Goal: Register for event/course

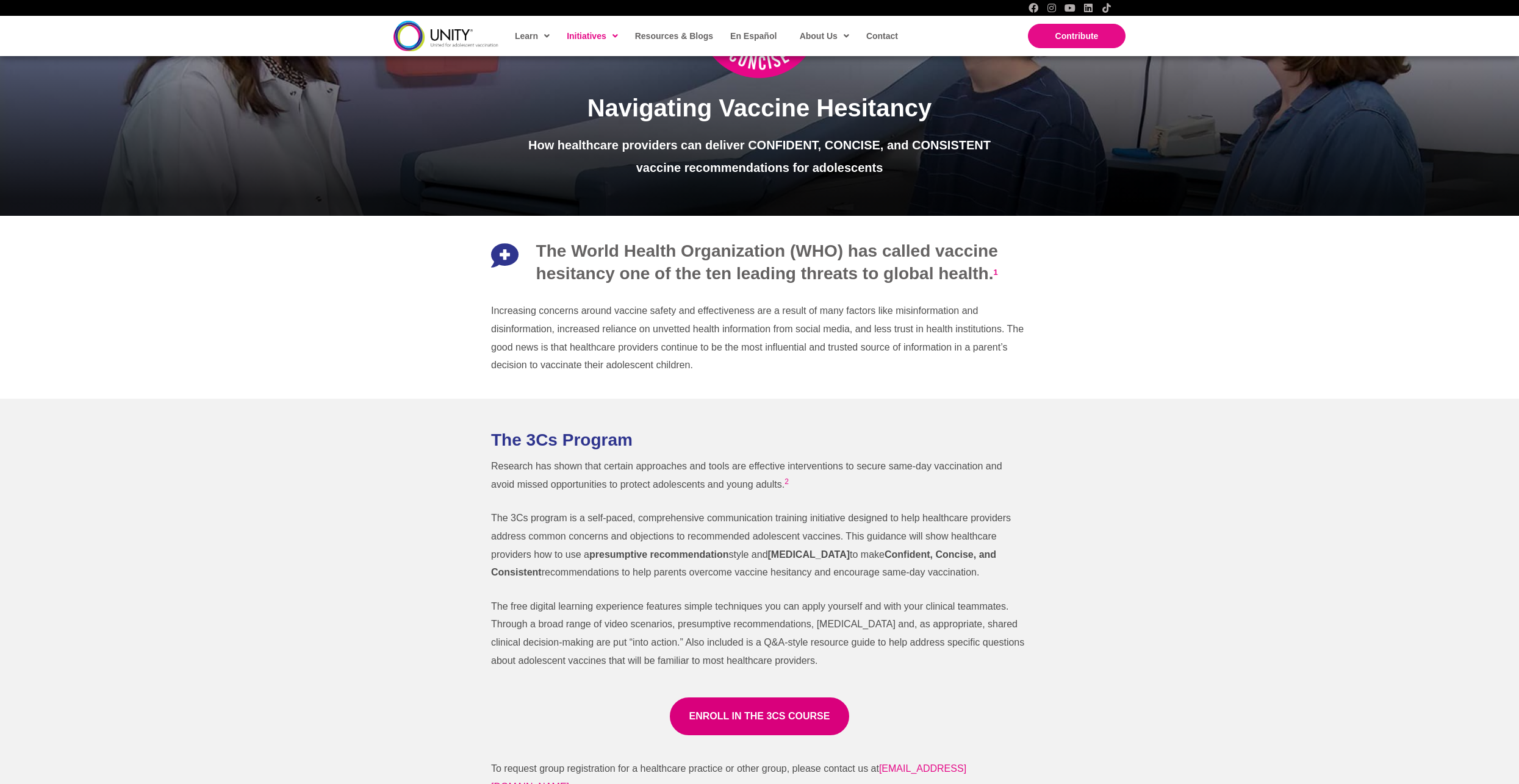
scroll to position [305, 0]
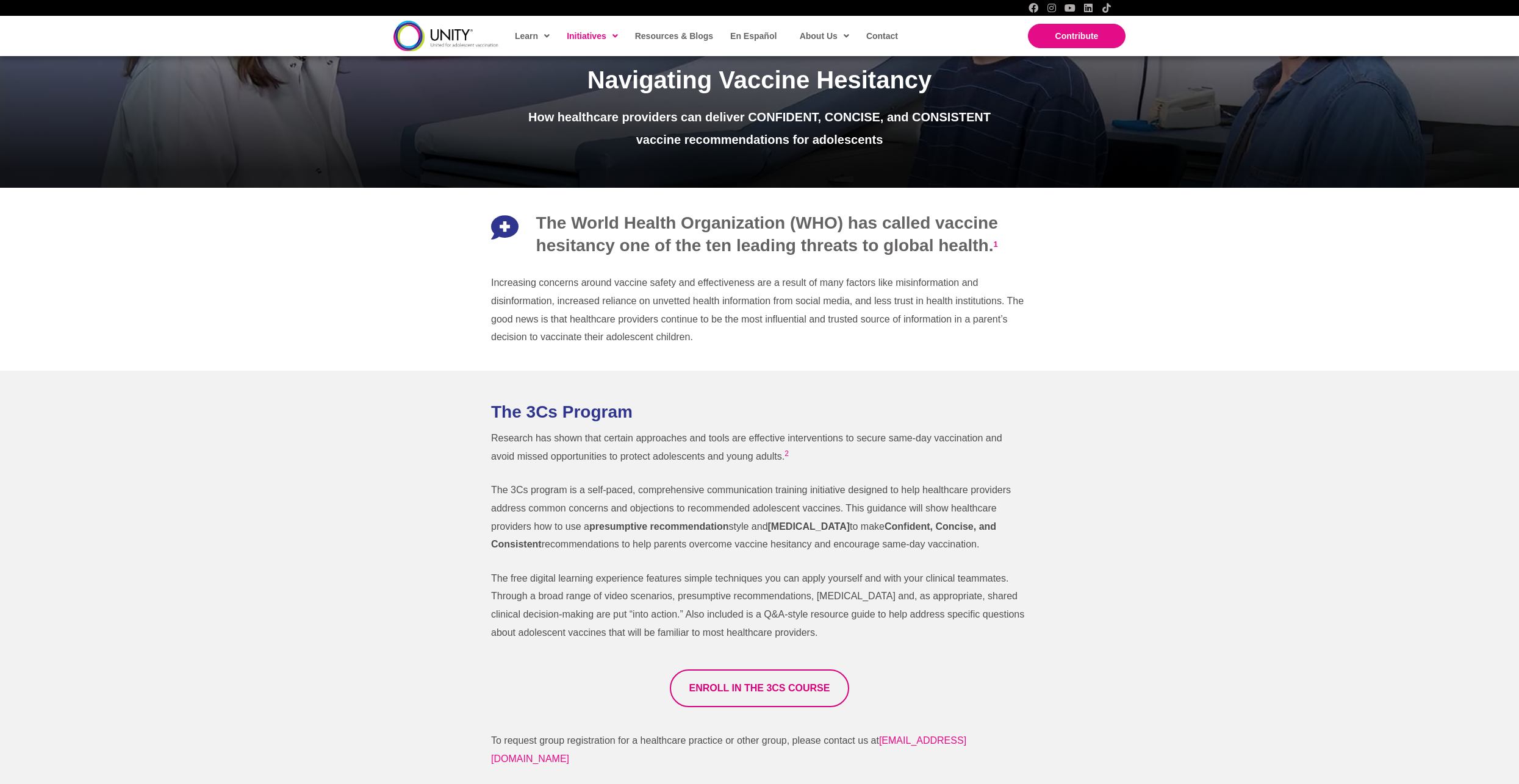
click at [826, 685] on span "ENROLL IN THE 3CS COURSE" at bounding box center [760, 688] width 141 height 11
